Goal: Task Accomplishment & Management: Manage account settings

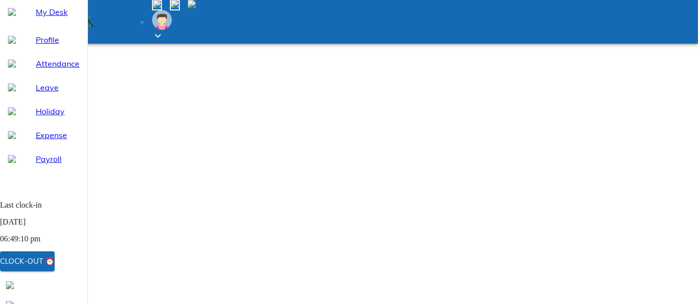
drag, startPoint x: 39, startPoint y: 111, endPoint x: 52, endPoint y: 112, distance: 12.4
click at [39, 93] on span "Leave" at bounding box center [58, 87] width 44 height 12
select select "10"
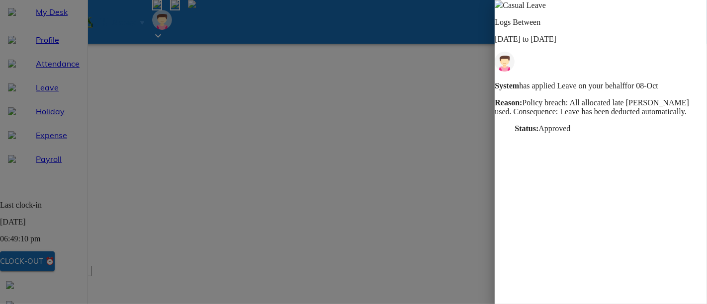
click at [502, 8] on img at bounding box center [498, 4] width 8 height 8
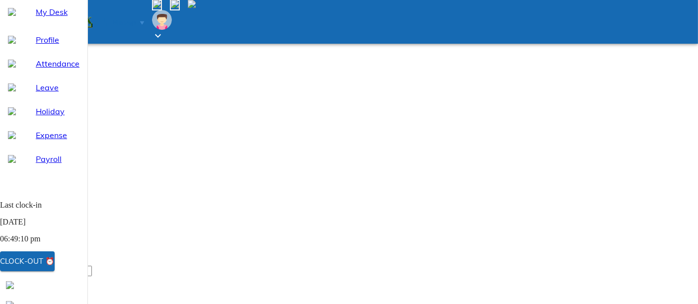
click at [36, 70] on span "Attendance" at bounding box center [58, 64] width 44 height 12
select select "10"
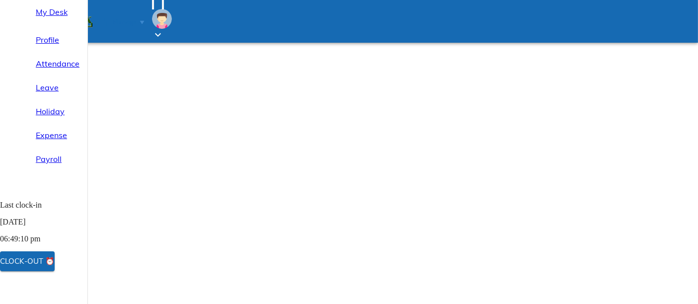
select select "10"
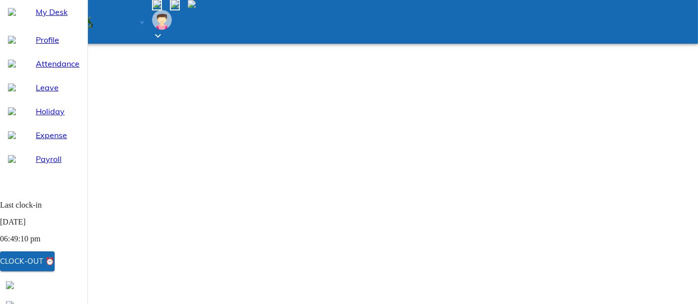
click at [48, 93] on span "Leave" at bounding box center [58, 87] width 44 height 12
select select "10"
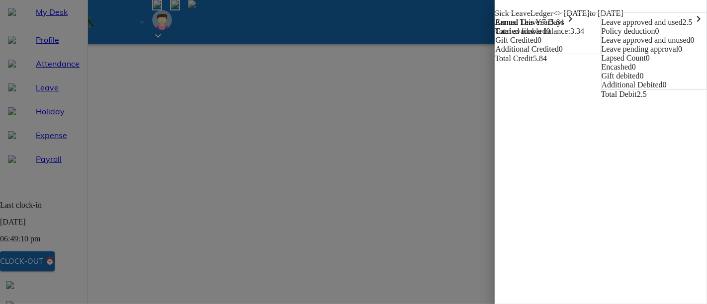
scroll to position [2, 0]
click at [494, 8] on img at bounding box center [498, 4] width 8 height 8
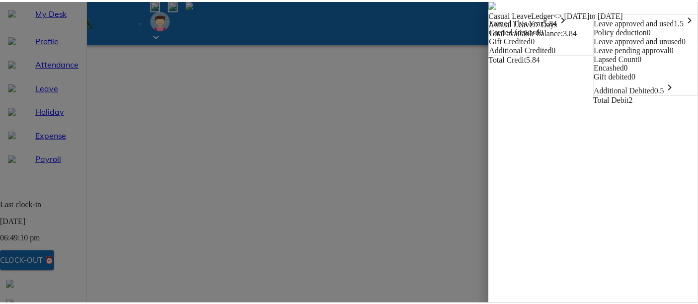
scroll to position [0, 0]
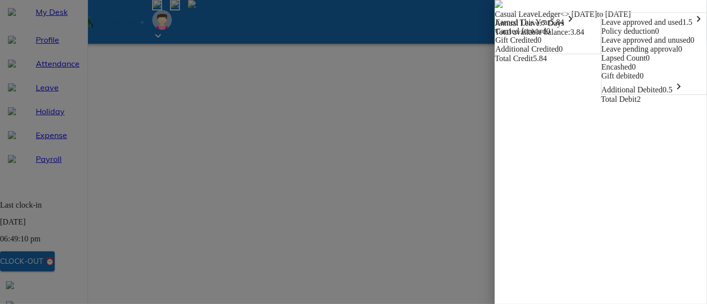
click at [494, 8] on img at bounding box center [498, 4] width 8 height 8
